Goal: Task Accomplishment & Management: Complete application form

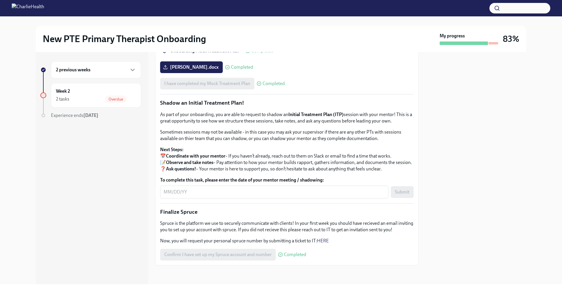
scroll to position [568, 0]
click at [169, 196] on textarea "To complete this task, please enter the date of your mentor meeting / shadowing:" at bounding box center [274, 192] width 221 height 7
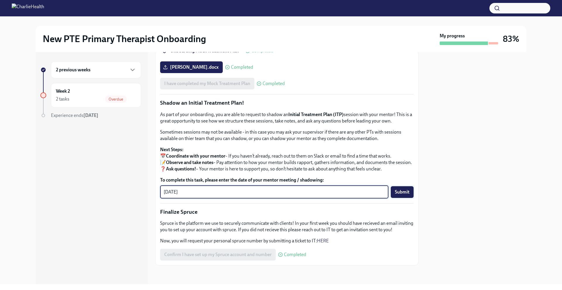
type textarea "[DATE]"
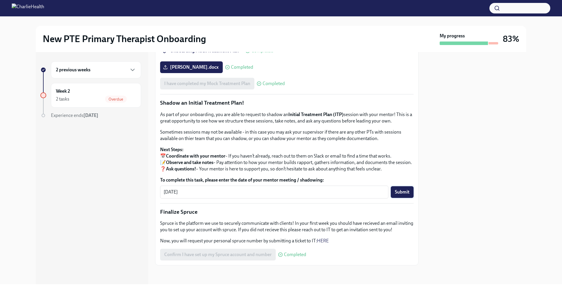
click at [398, 195] on span "Submit" at bounding box center [402, 192] width 15 height 6
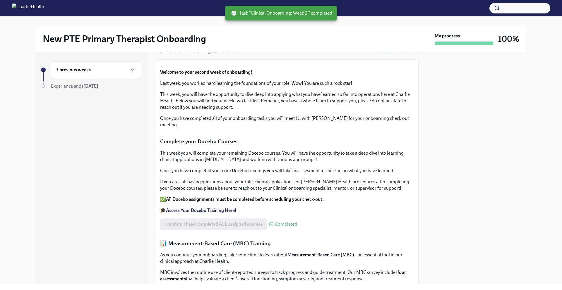
scroll to position [0, 0]
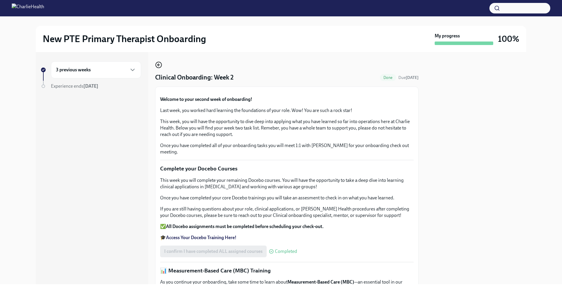
click at [159, 64] on icon "button" at bounding box center [158, 64] width 7 height 7
